Goal: Book appointment/travel/reservation

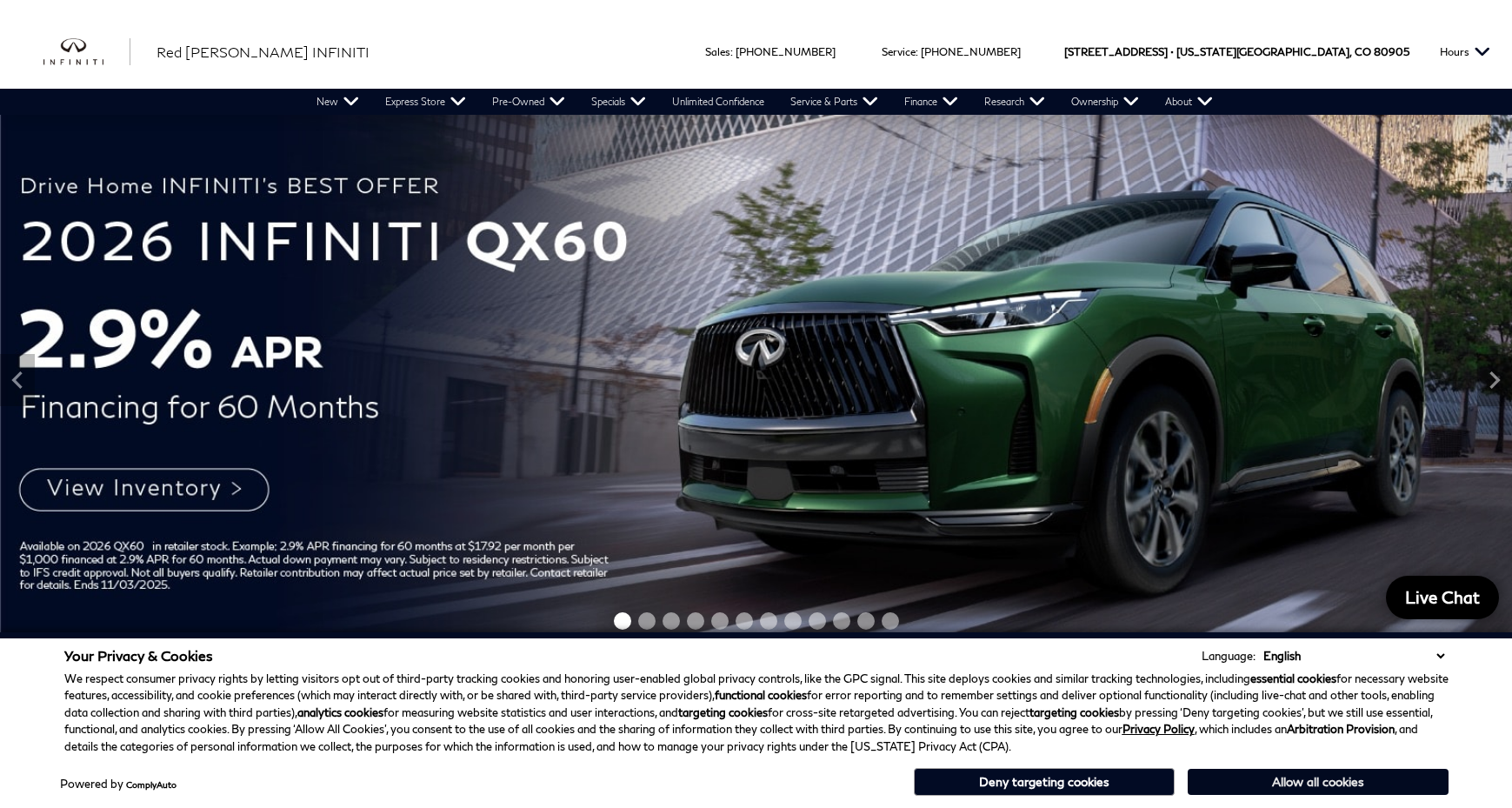
click at [1286, 786] on button "Allow all cookies" at bounding box center [1317, 781] width 260 height 26
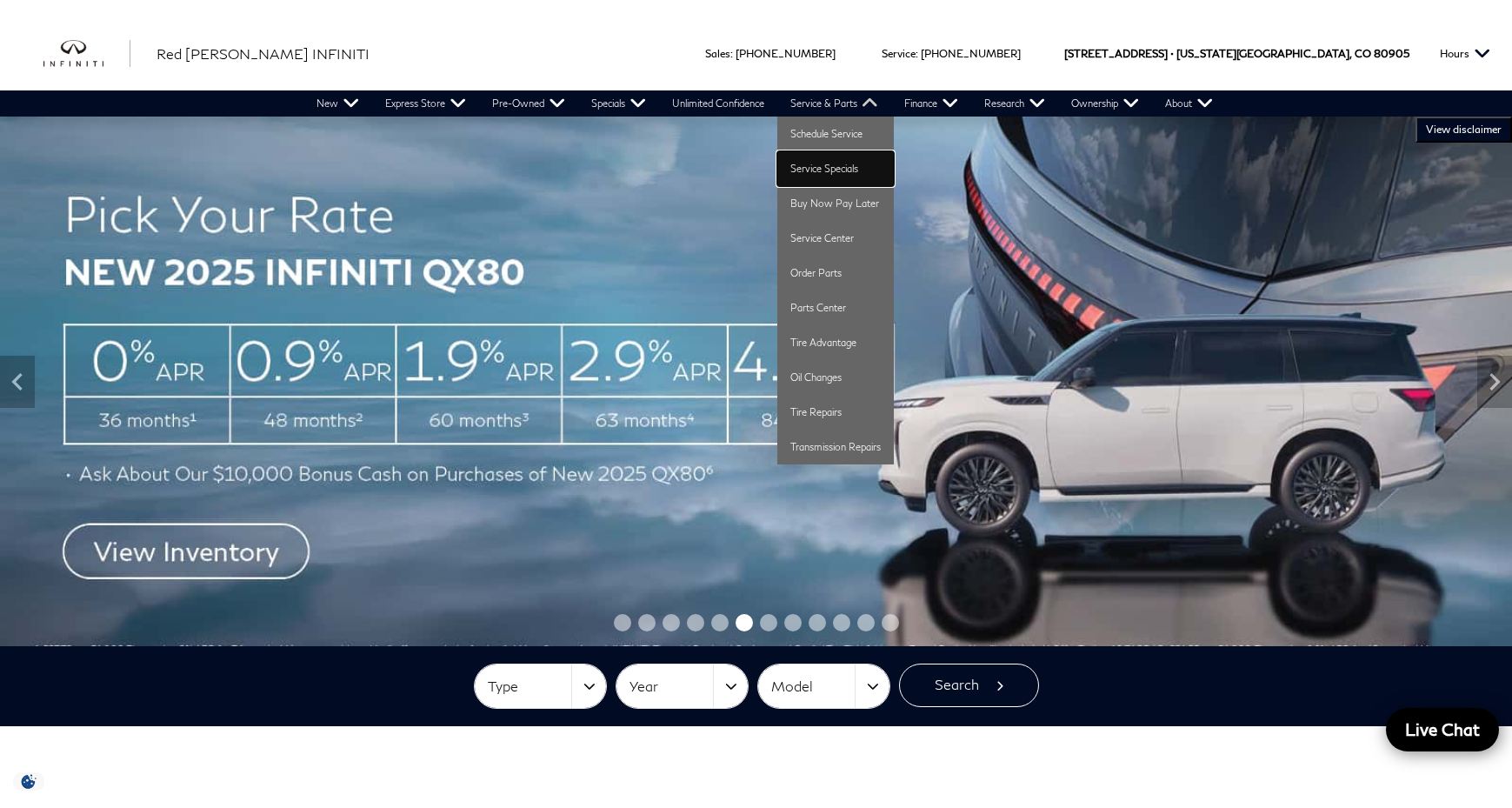
click at [839, 162] on link "Service Specials" at bounding box center [836, 168] width 116 height 35
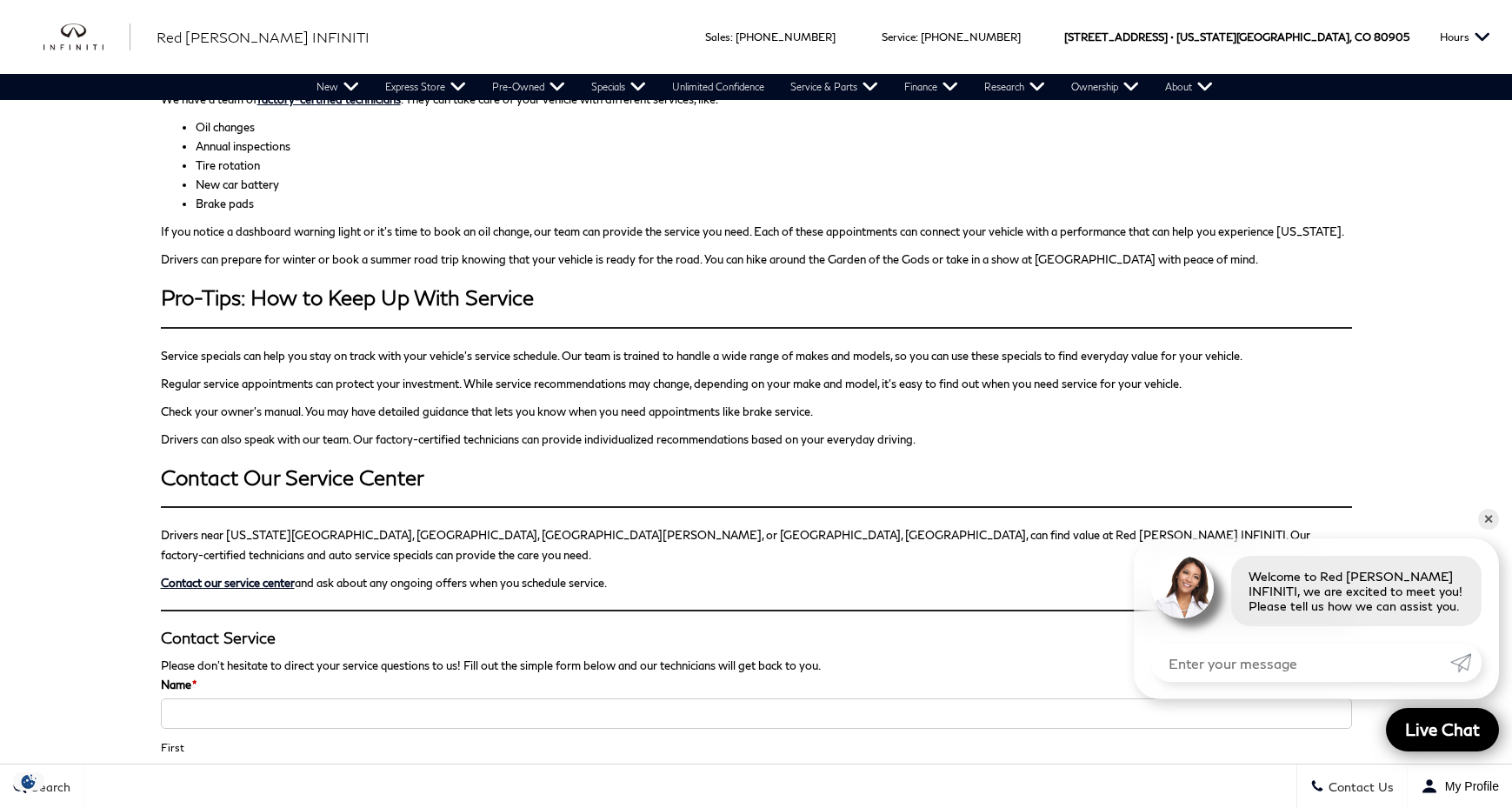
scroll to position [2628, 0]
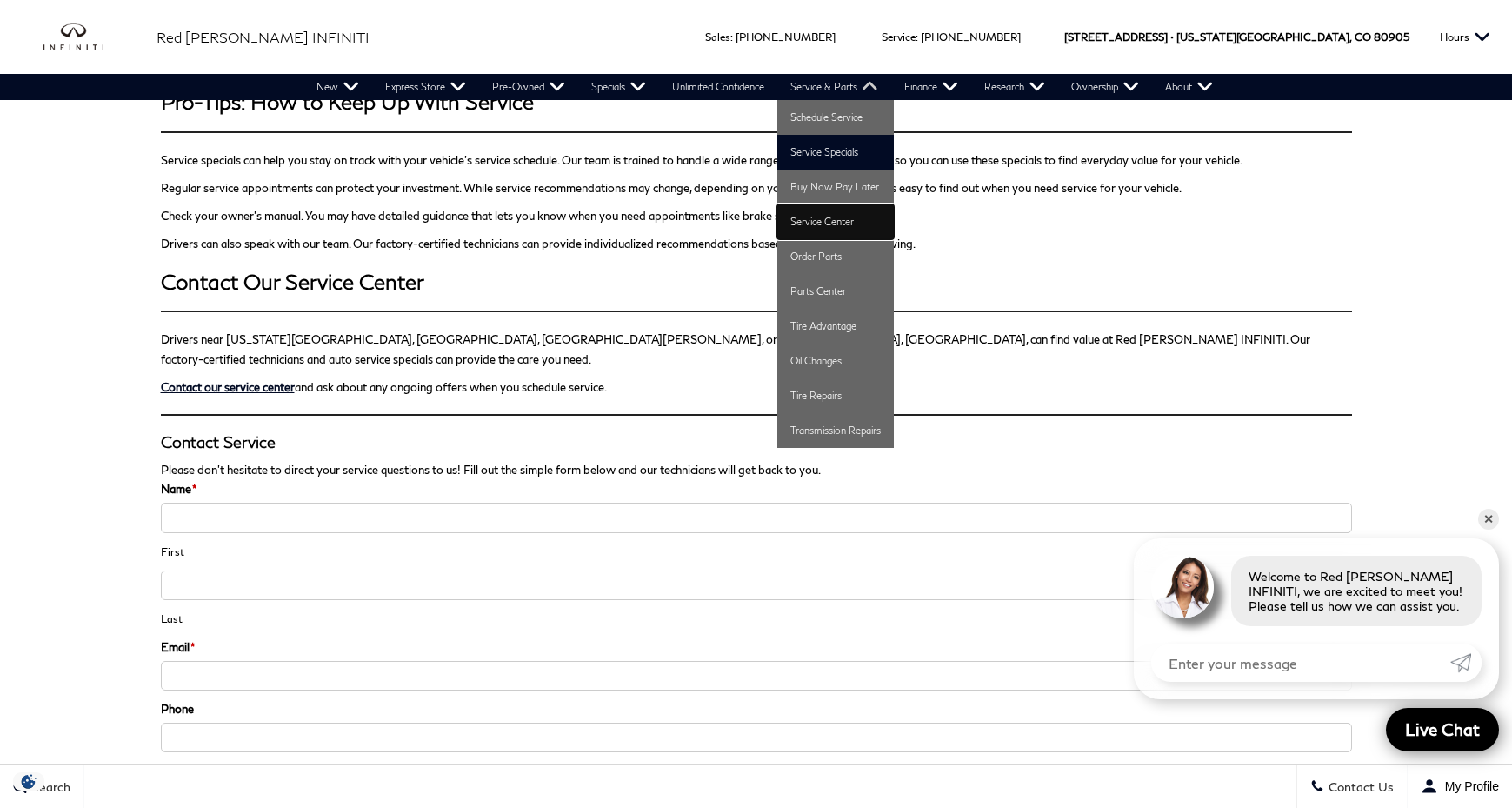
click at [834, 225] on link "Service Center" at bounding box center [836, 221] width 116 height 35
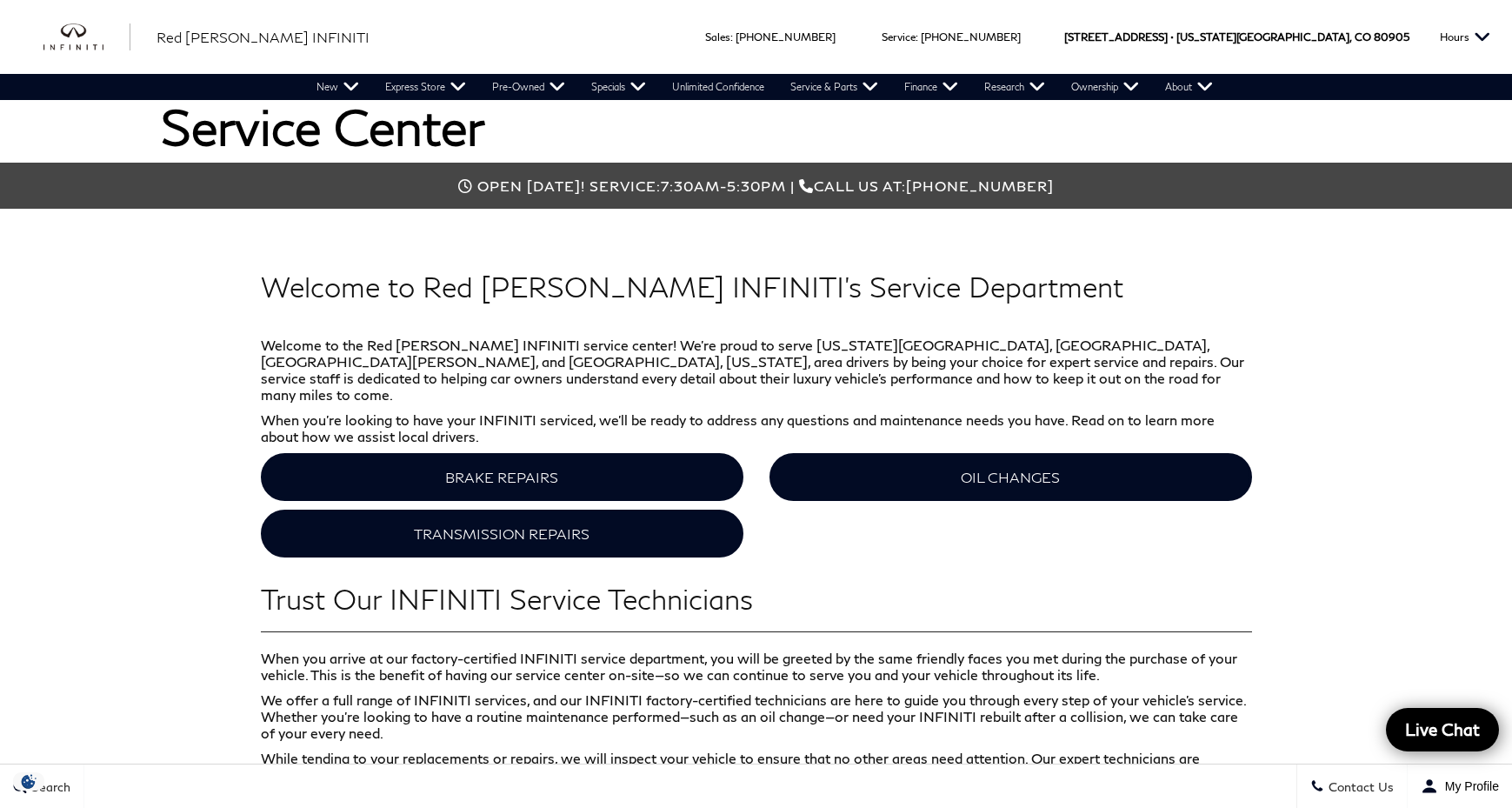
scroll to position [441, 0]
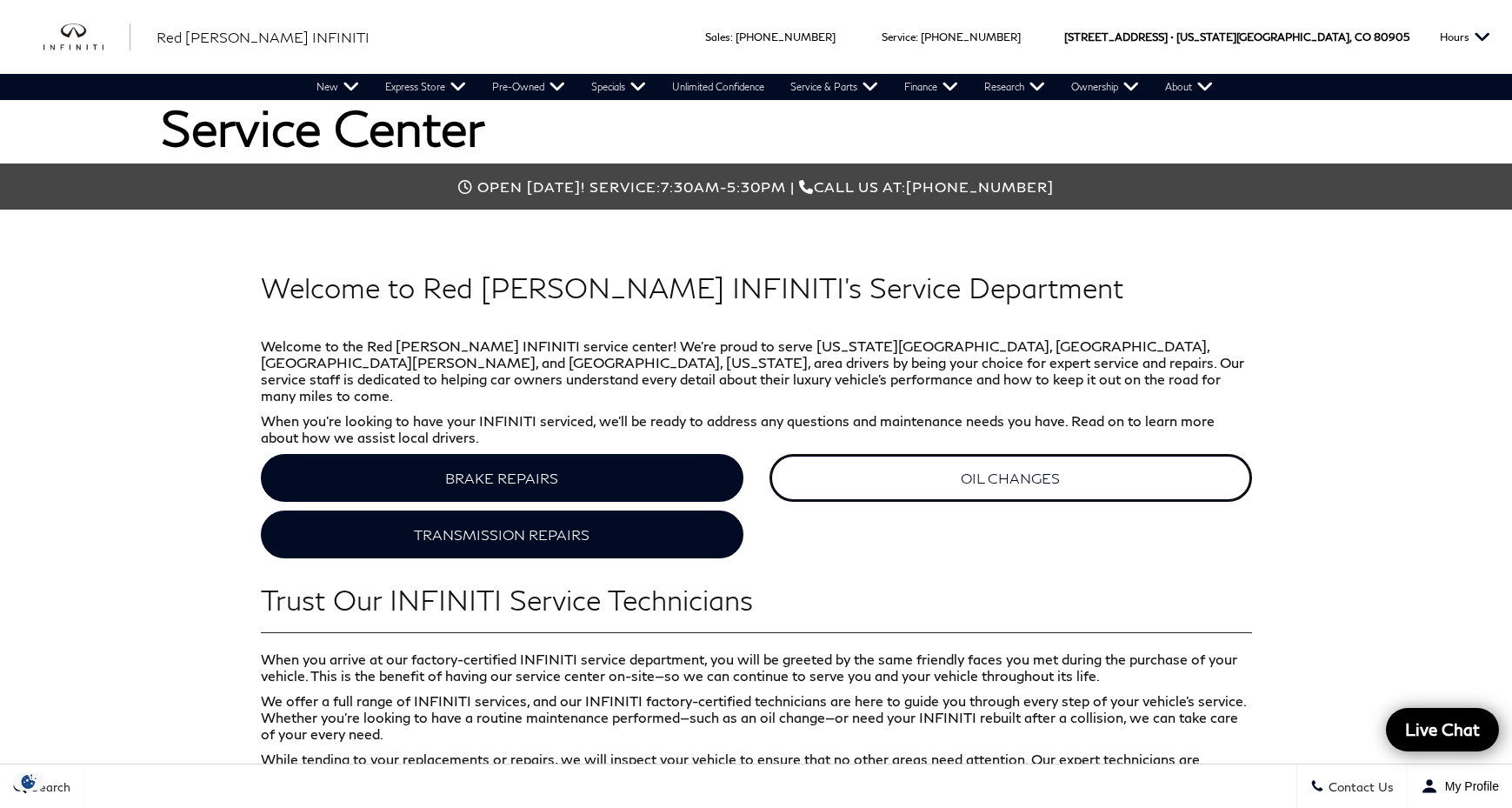
click at [960, 468] on link "OIL CHANGES" at bounding box center [1011, 478] width 483 height 48
click at [958, 469] on link "OIL CHANGES" at bounding box center [1011, 478] width 483 height 48
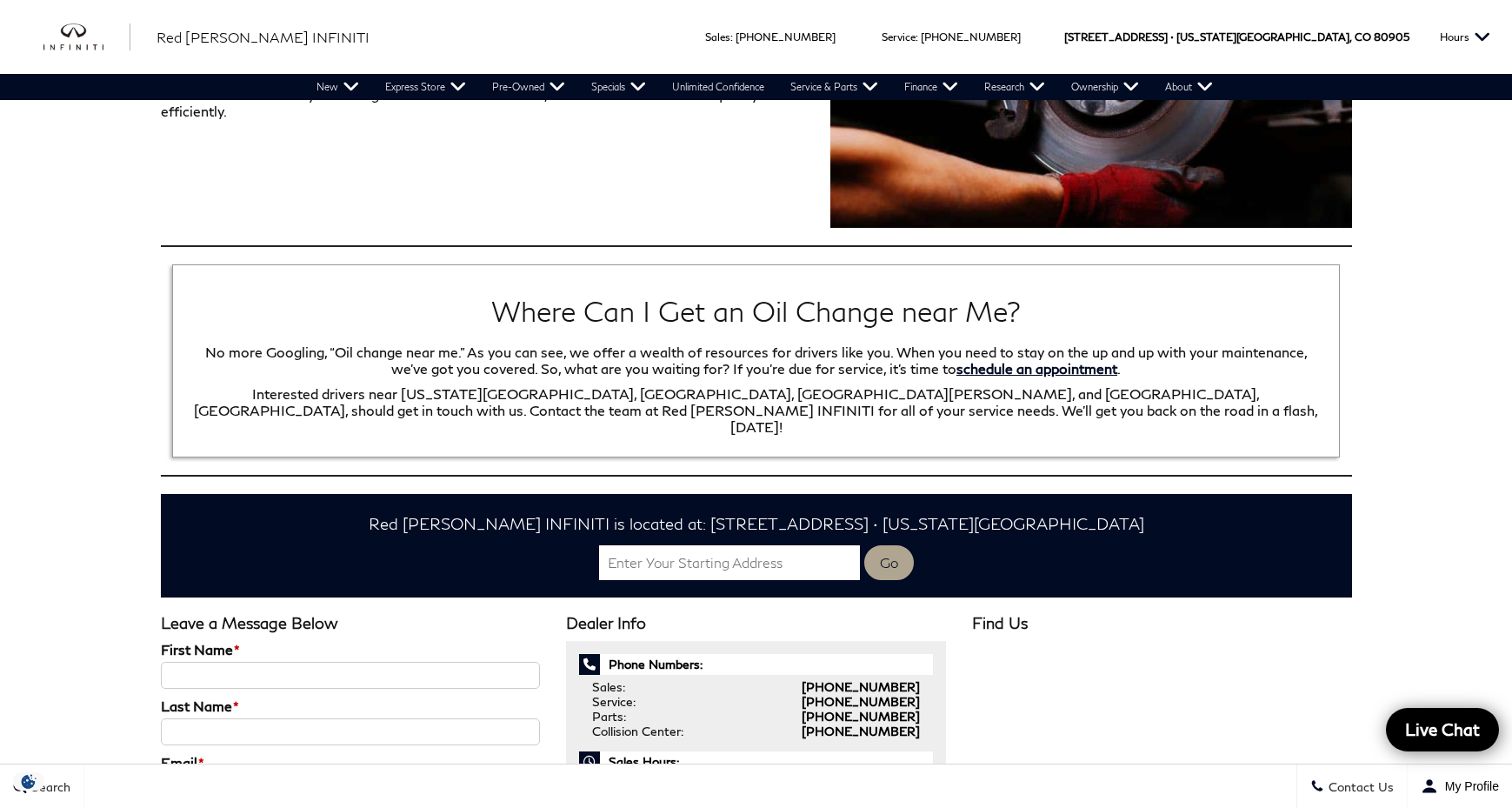
scroll to position [1868, 0]
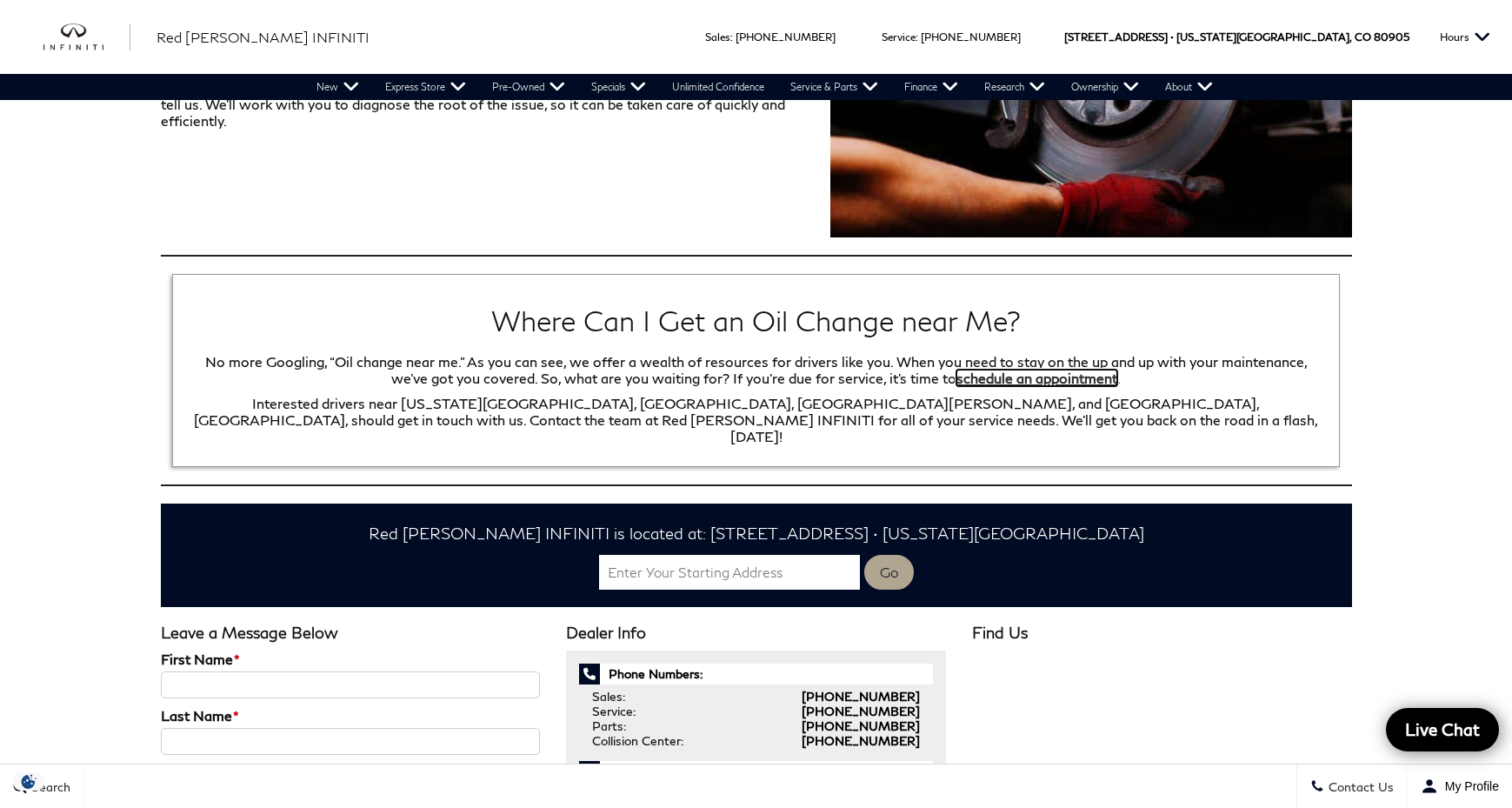
click at [1026, 378] on link "schedule an appointment" at bounding box center [1036, 378] width 161 height 17
